Goal: Check status: Check status

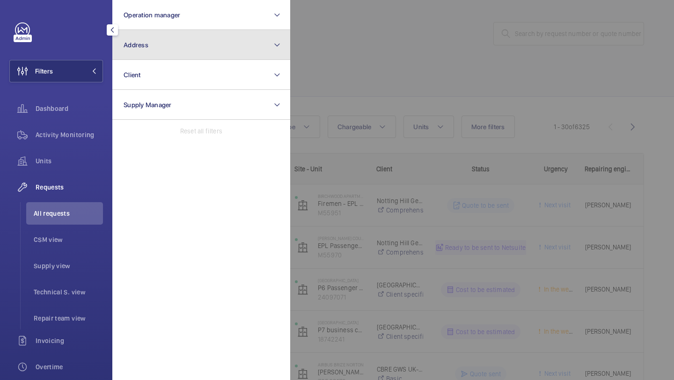
click at [140, 54] on button "Address" at bounding box center [201, 45] width 178 height 30
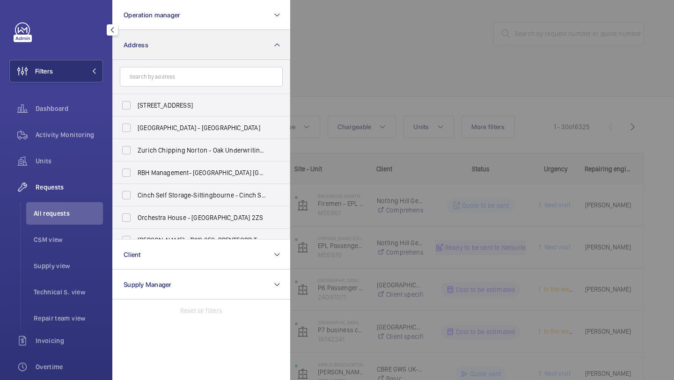
type input "p"
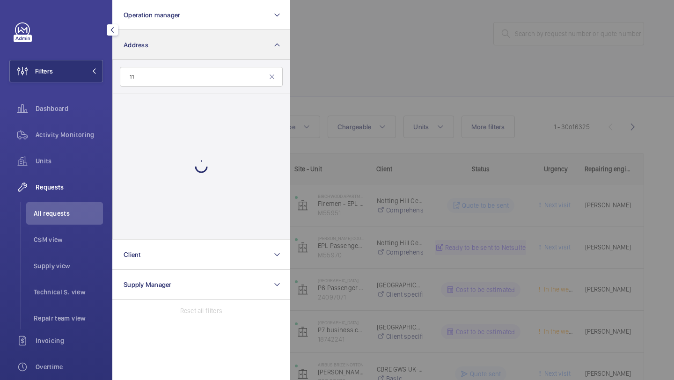
type input "1"
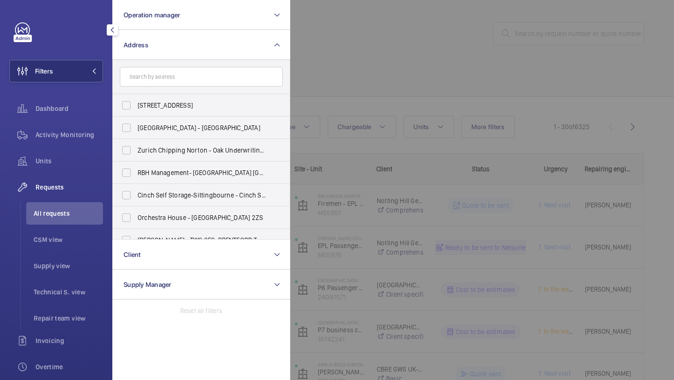
click at [366, 87] on div at bounding box center [627, 190] width 674 height 380
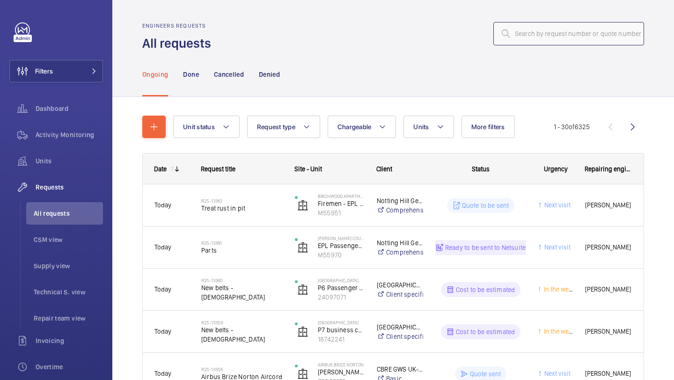
click at [542, 30] on input "text" at bounding box center [568, 33] width 151 height 23
paste input "R25-13337"
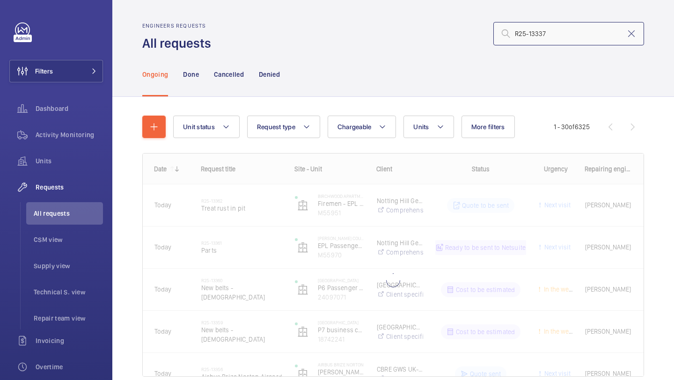
click at [516, 34] on input "R25-13337" at bounding box center [568, 33] width 151 height 23
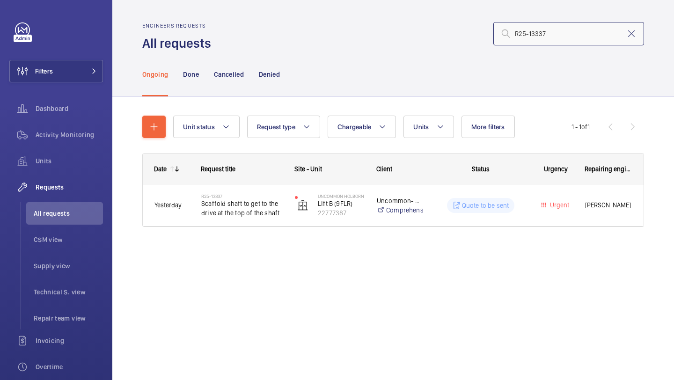
type input "R25-13337"
click at [568, 13] on wm-front-admin-header "Engineers requests All requests R25-13337" at bounding box center [392, 26] width 561 height 52
click at [567, 29] on input "R25-13337" at bounding box center [568, 33] width 151 height 23
click at [566, 33] on input "R25-13337" at bounding box center [568, 33] width 151 height 23
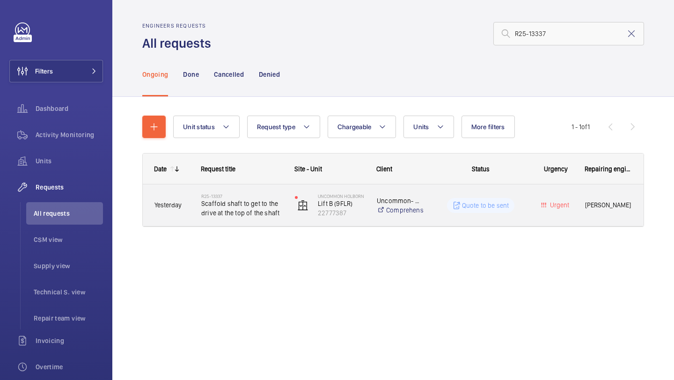
click at [244, 212] on span "Scaffold shaft to get to the drive at the top of the shaft" at bounding box center [241, 208] width 81 height 19
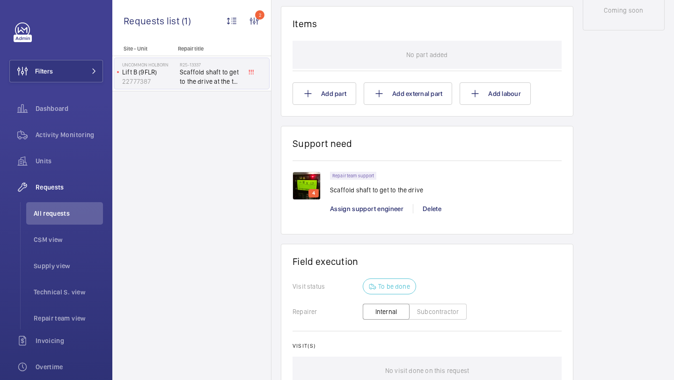
scroll to position [577, 0]
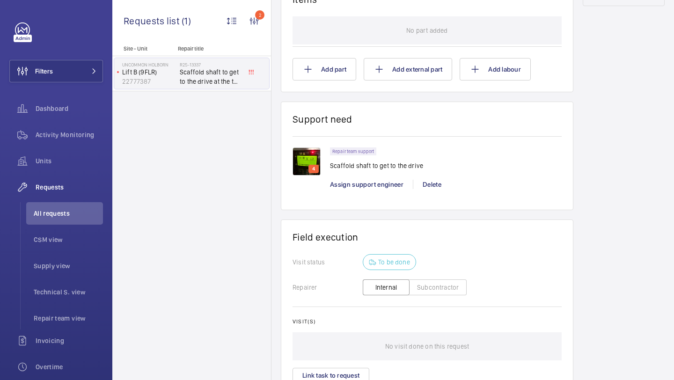
click at [317, 167] on div "4" at bounding box center [313, 169] width 10 height 8
click at [307, 154] on img at bounding box center [306, 161] width 28 height 28
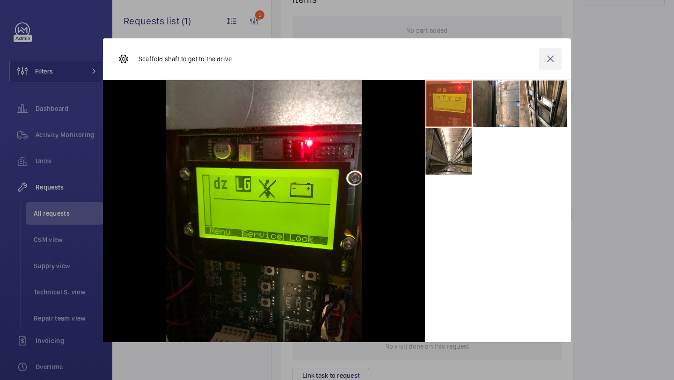
click at [553, 58] on wm-front-icon-button at bounding box center [550, 59] width 22 height 22
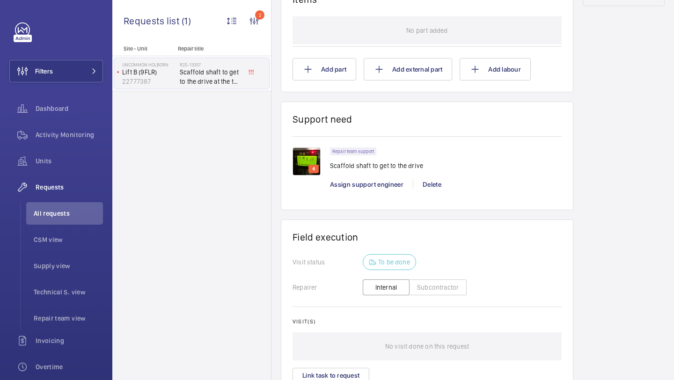
click at [407, 147] on div "Repair team support Scaffold shaft to get to the drive" at bounding box center [376, 161] width 93 height 29
